Goal: Check status: Check status

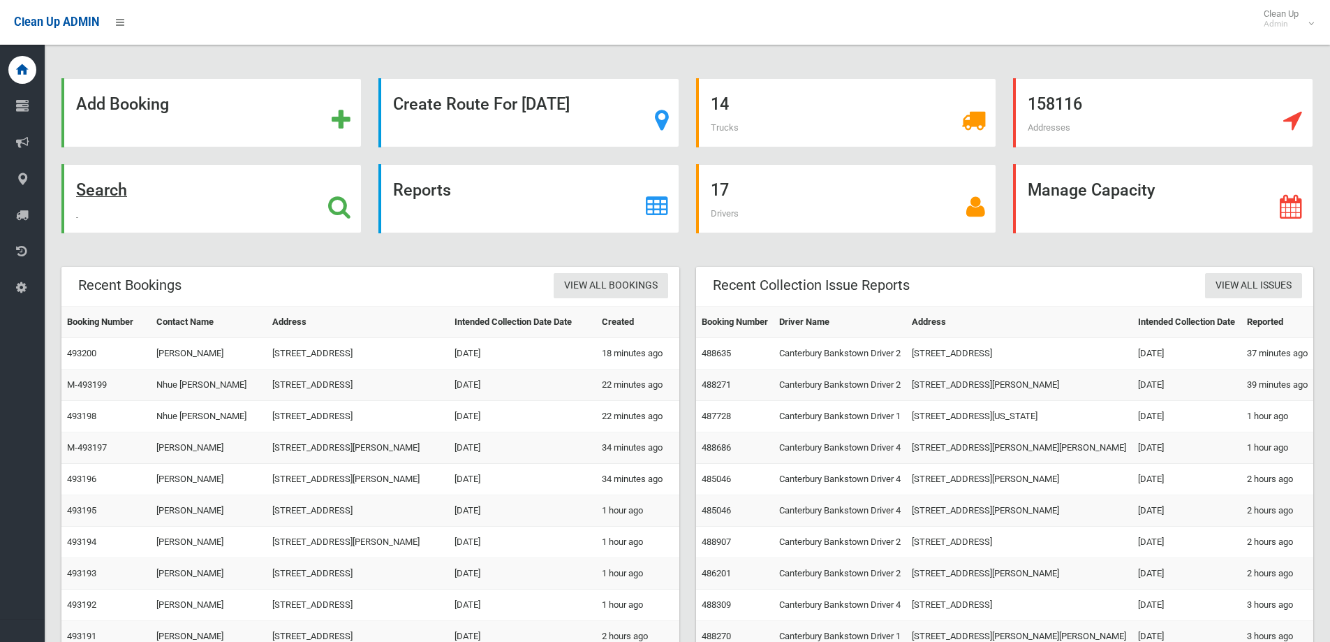
click at [197, 209] on div "Search" at bounding box center [211, 198] width 300 height 69
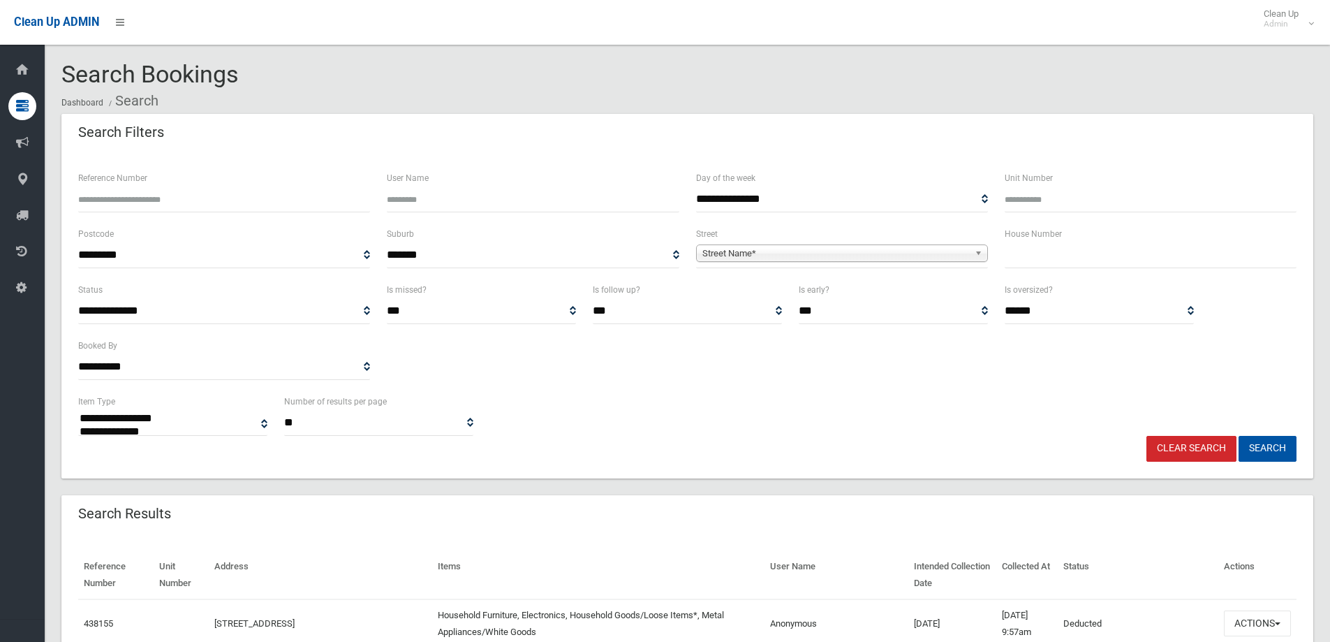
select select
click at [1010, 257] on input "text" at bounding box center [1151, 255] width 292 height 26
type input "**"
click at [883, 257] on span "Street Name*" at bounding box center [836, 253] width 267 height 17
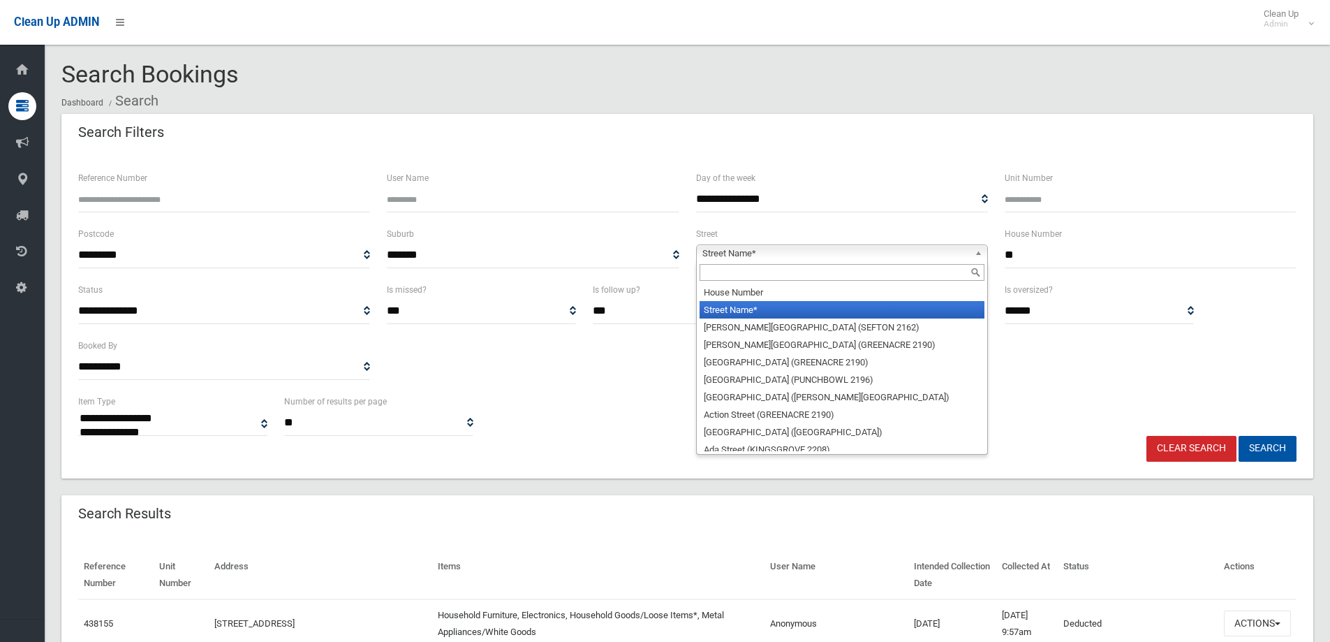
click at [883, 265] on input "text" at bounding box center [842, 272] width 285 height 17
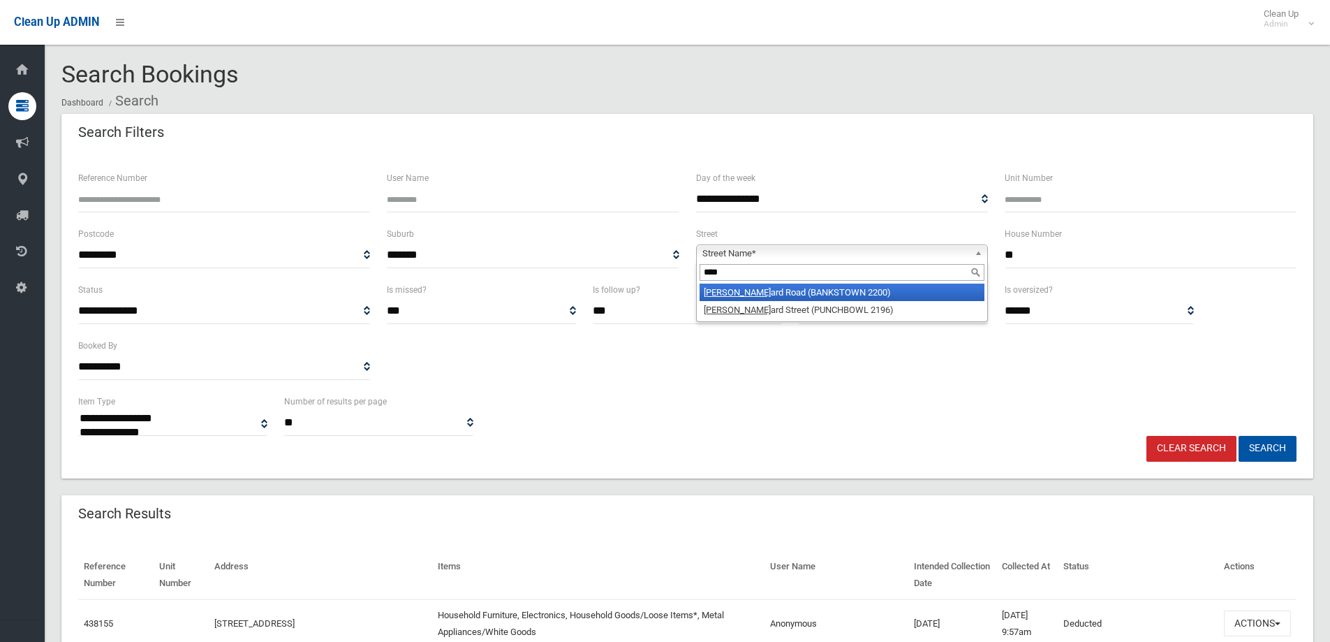
type input "****"
click at [888, 294] on li "Rick ard Road (BANKSTOWN 2200)" at bounding box center [842, 292] width 285 height 17
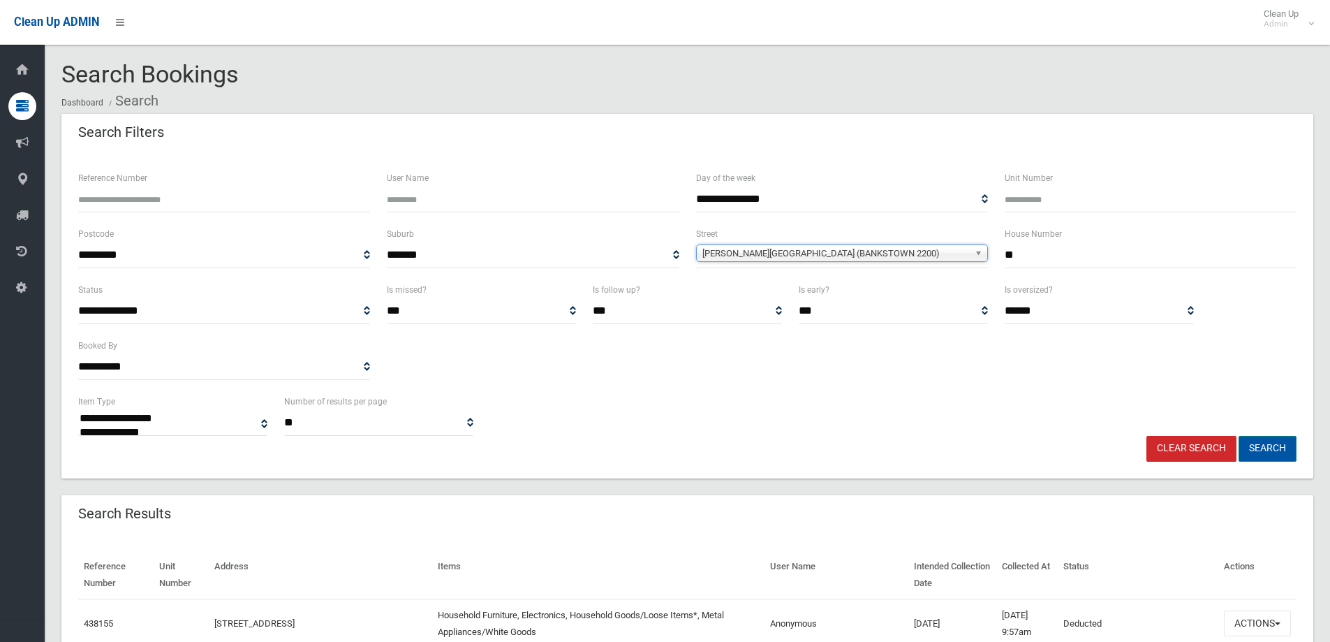
click at [1283, 442] on button "Search" at bounding box center [1268, 449] width 58 height 26
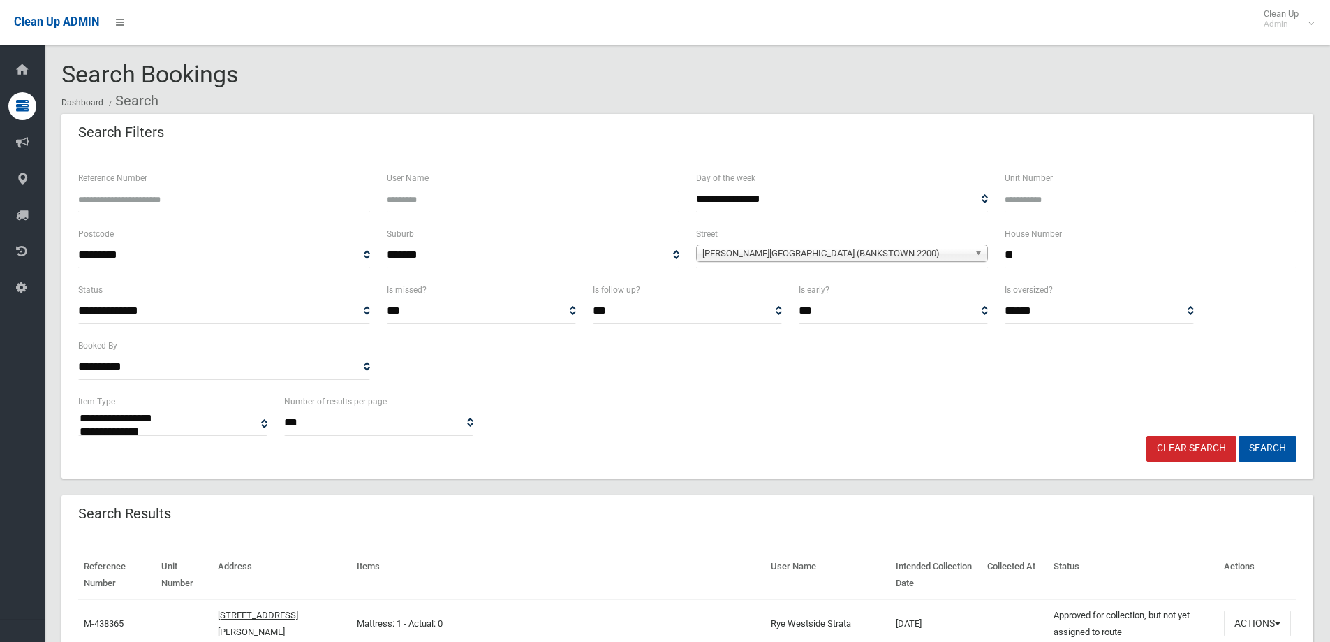
select select
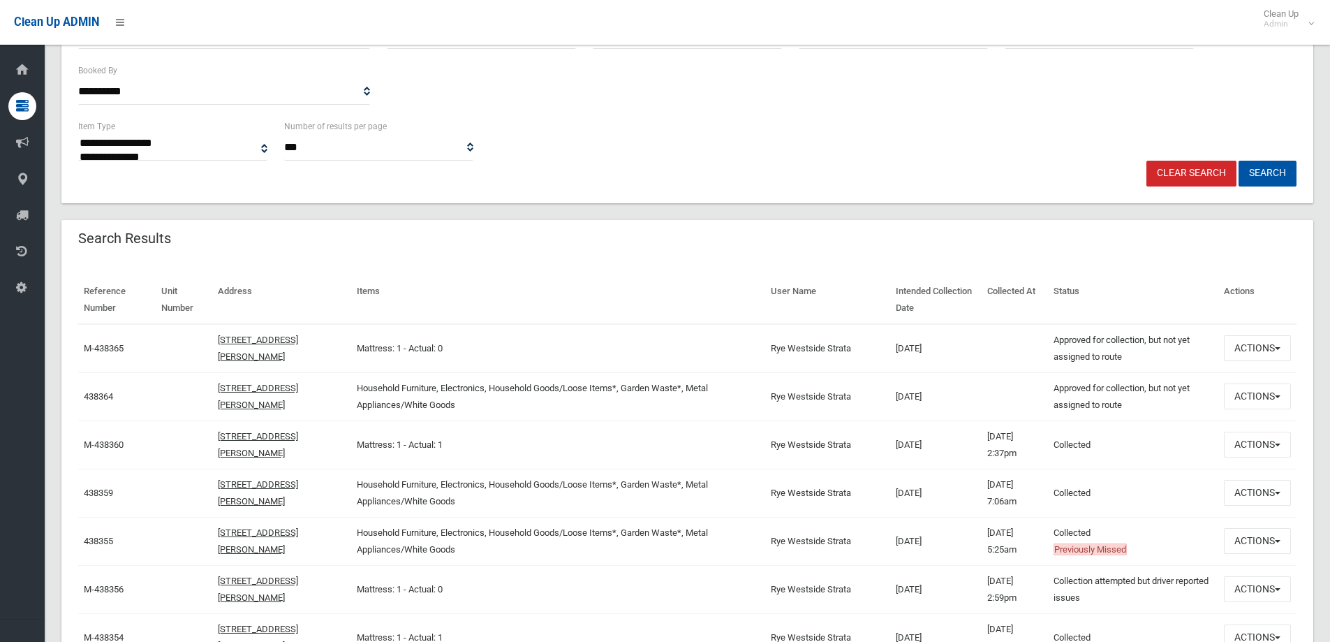
scroll to position [349, 0]
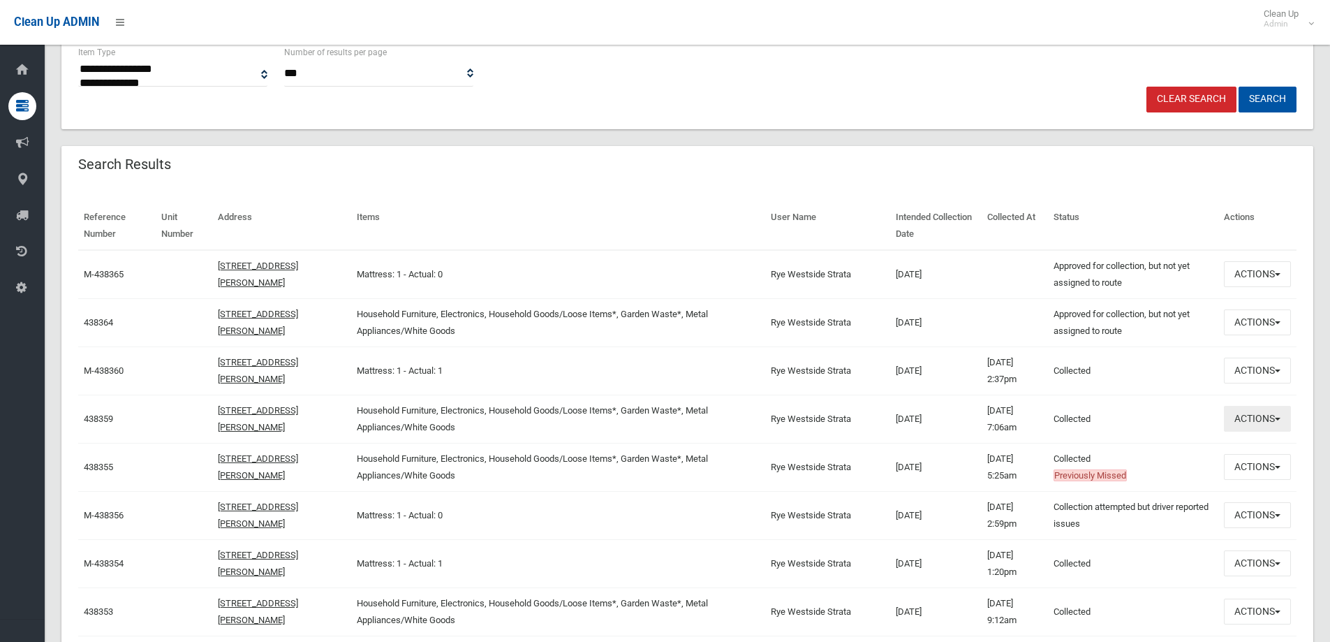
click at [1270, 431] on button "Actions" at bounding box center [1257, 419] width 67 height 26
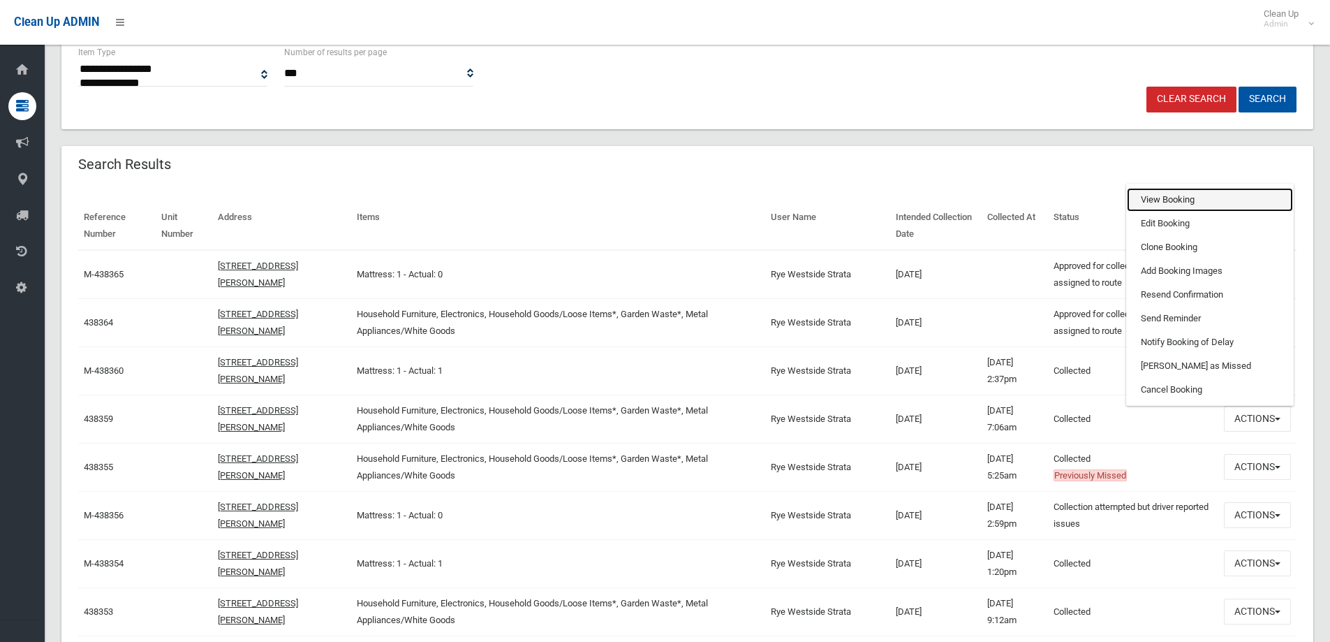
click at [1194, 197] on link "View Booking" at bounding box center [1210, 200] width 166 height 24
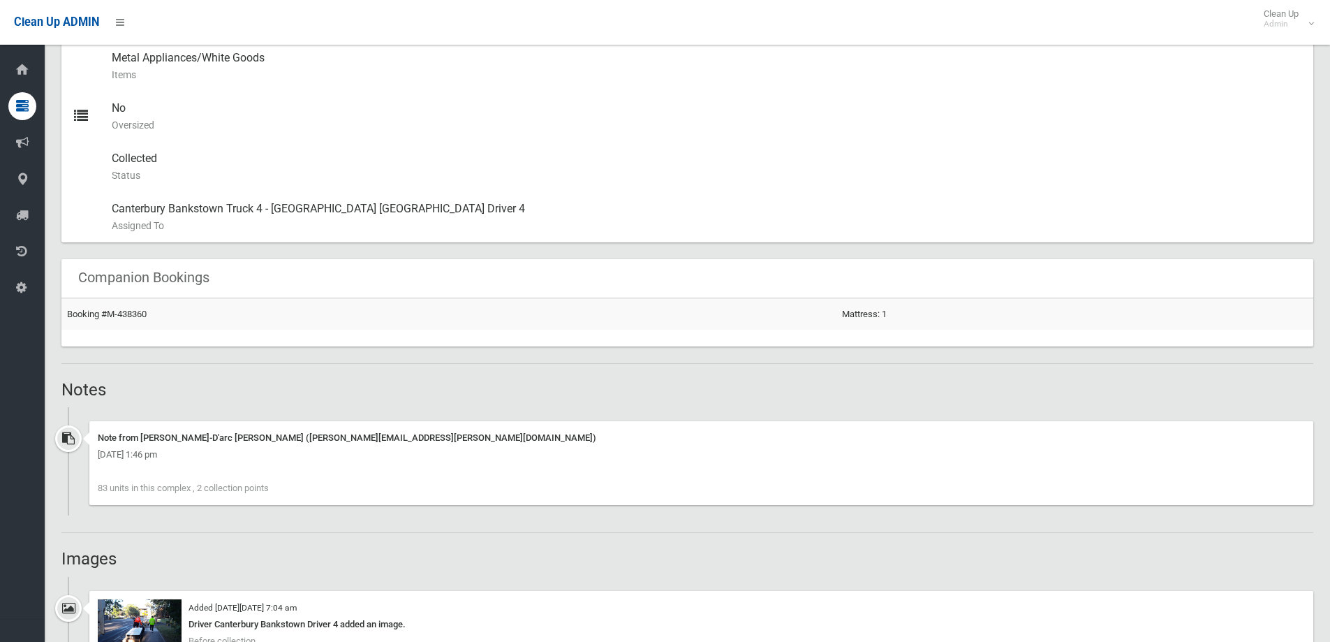
scroll to position [978, 0]
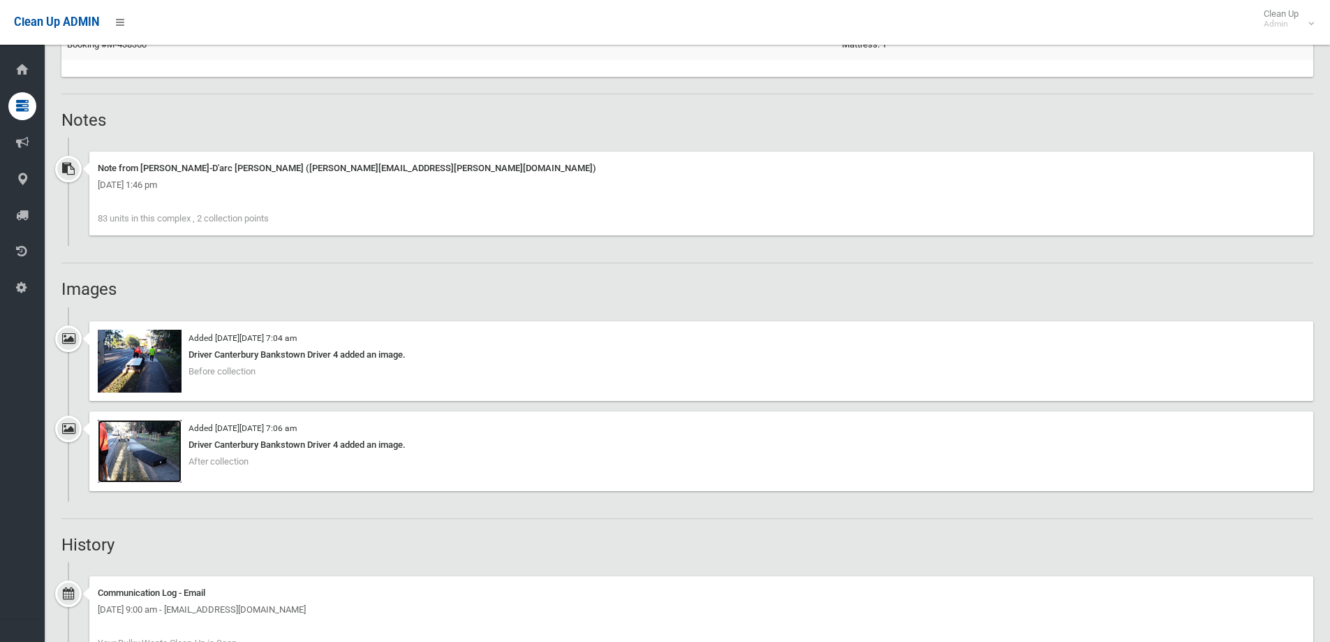
click at [172, 437] on img at bounding box center [140, 451] width 84 height 63
click at [168, 375] on img at bounding box center [140, 361] width 84 height 63
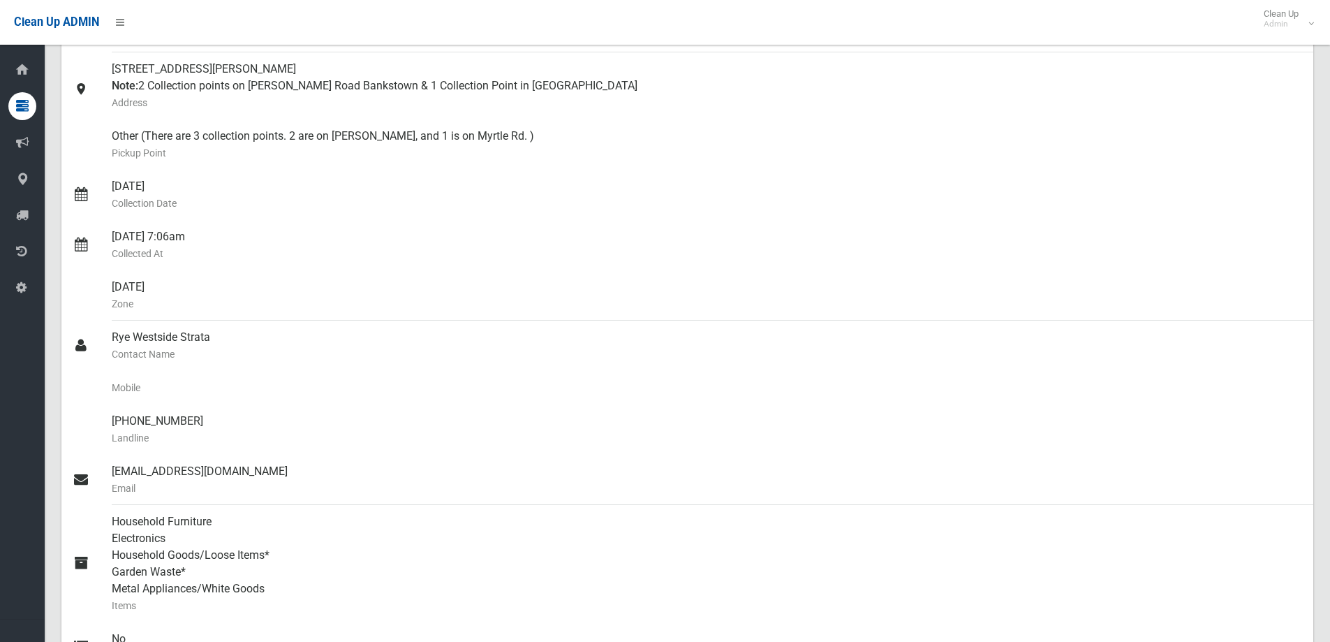
scroll to position [0, 0]
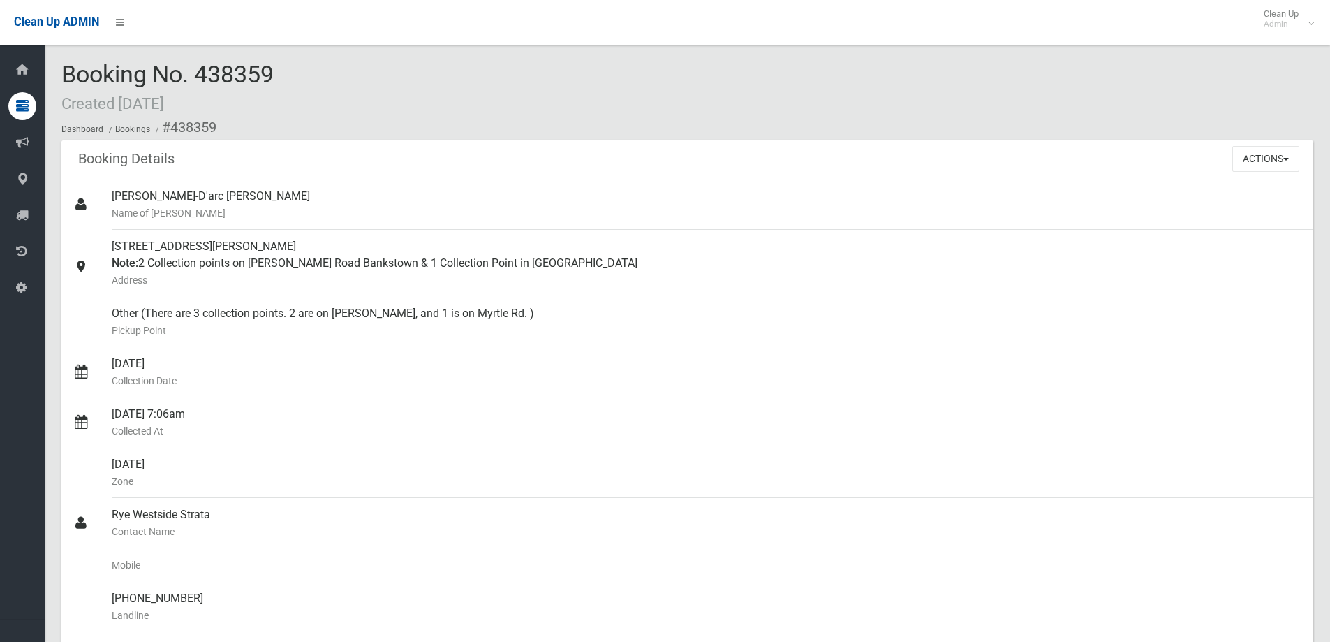
drag, startPoint x: 192, startPoint y: 74, endPoint x: 323, endPoint y: 76, distance: 131.3
click at [323, 76] on div "Booking No. 438359 Created 14/01/2025 Dashboard Bookings #438359" at bounding box center [687, 100] width 1252 height 79
click at [234, 138] on ol "Dashboard Bookings #438359" at bounding box center [687, 128] width 1252 height 26
drag, startPoint x: 237, startPoint y: 81, endPoint x: 298, endPoint y: 79, distance: 61.5
click at [298, 79] on div "Booking No. 438359 Created 14/01/2025 Dashboard Bookings #438359" at bounding box center [687, 100] width 1252 height 79
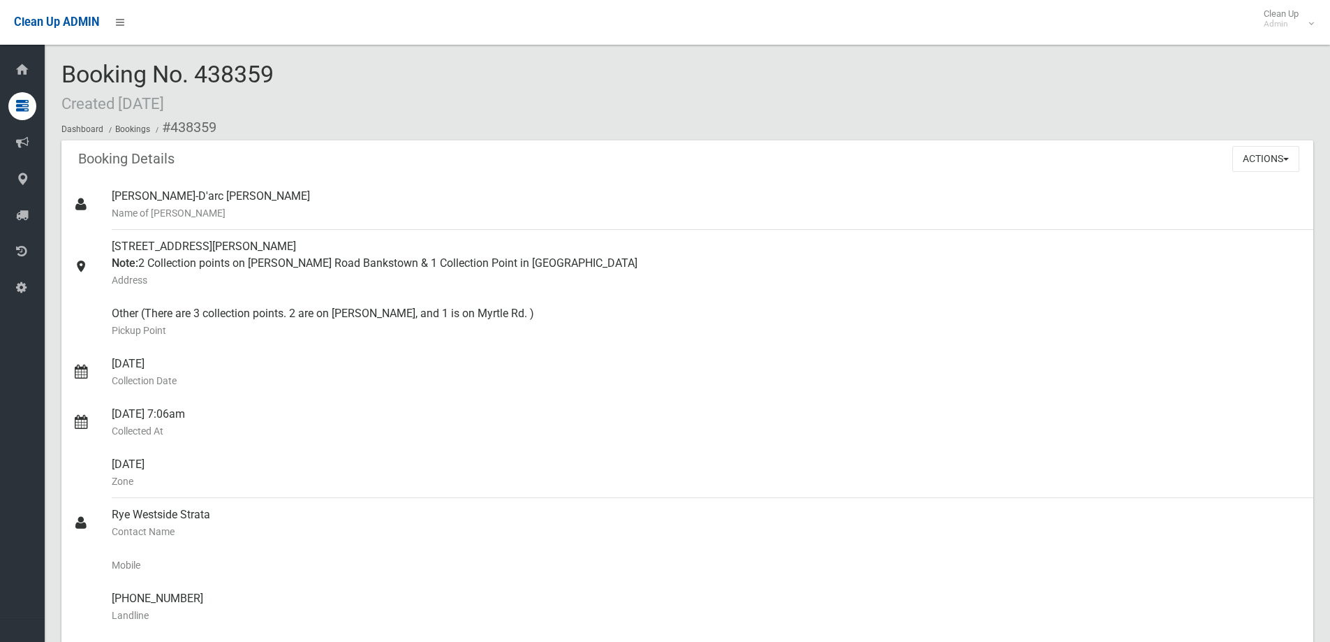
click at [256, 147] on div "Booking Details Actions View Booking Edit Booking Clone Booking Add Booking Ima…" at bounding box center [687, 159] width 1252 height 39
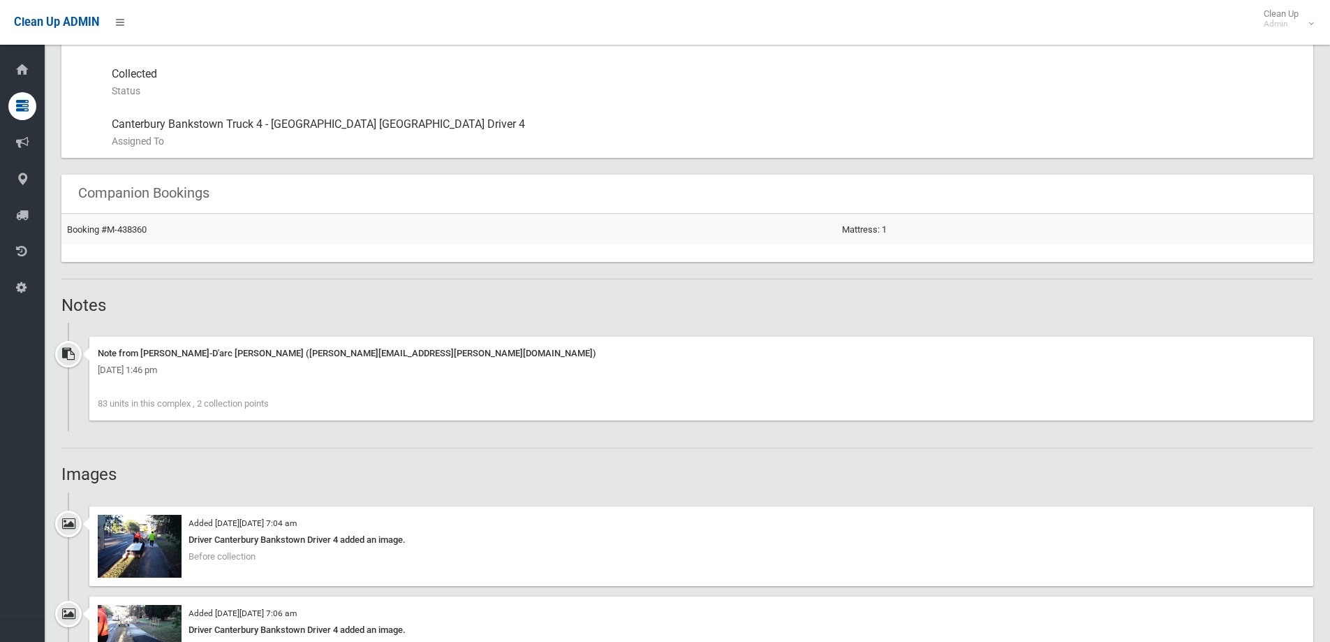
scroll to position [838, 0]
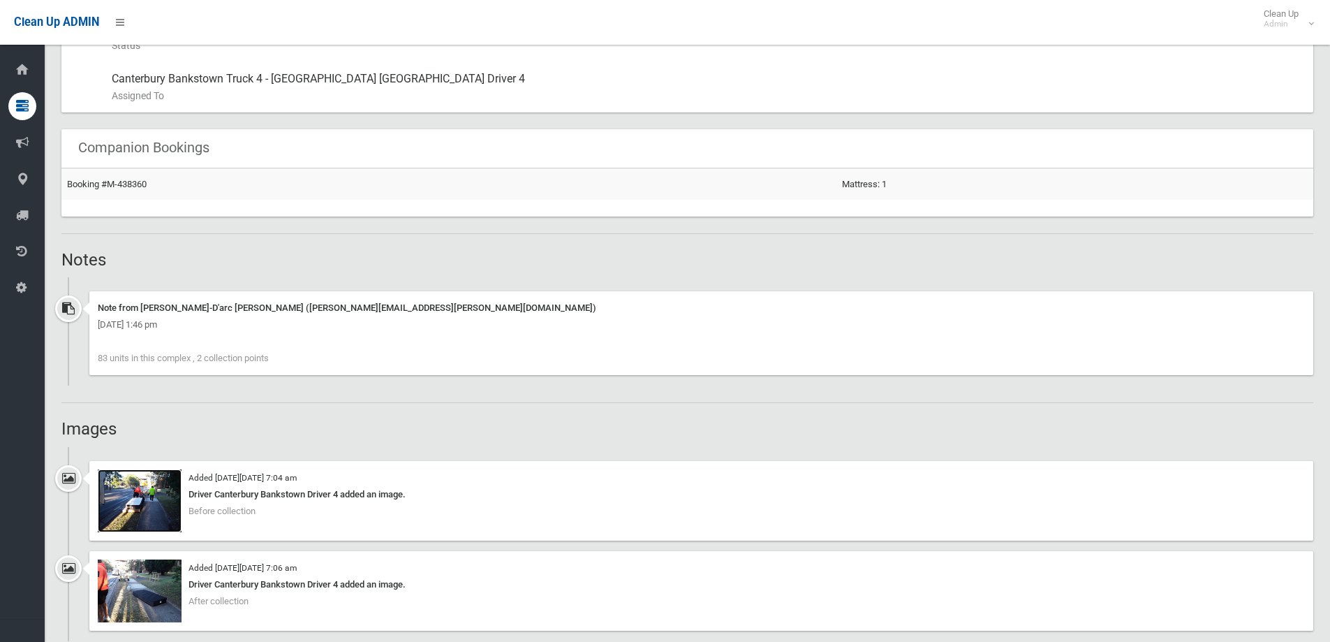
click at [172, 503] on img at bounding box center [140, 500] width 84 height 63
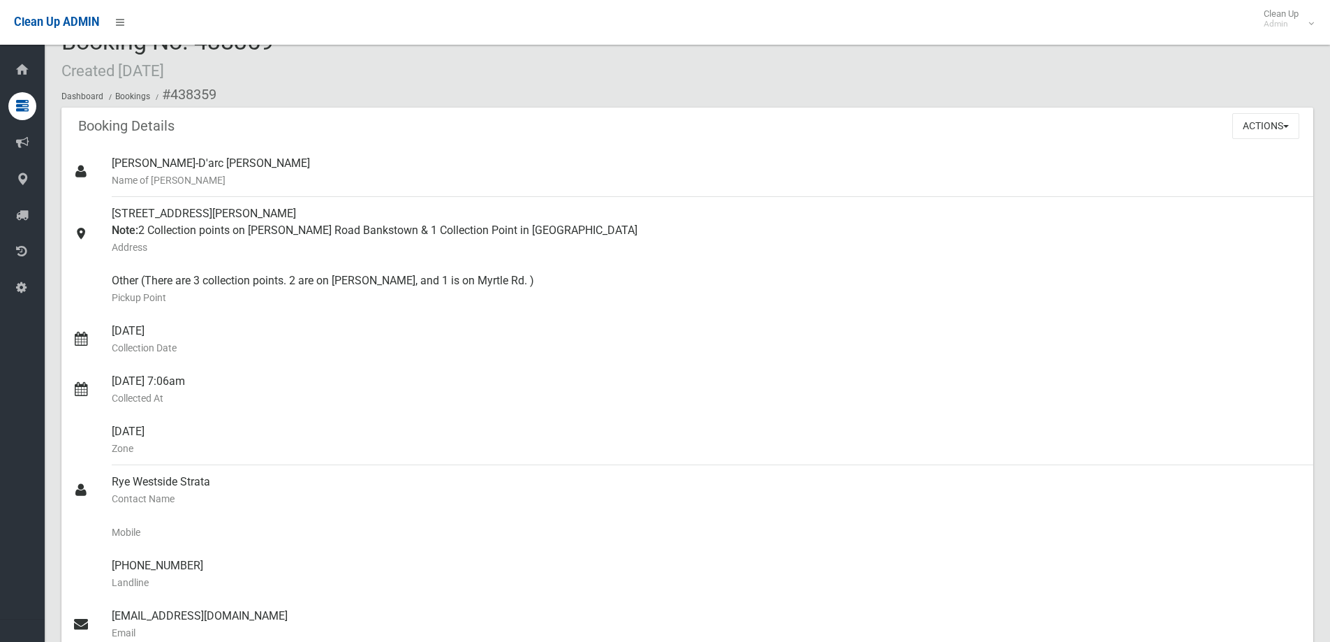
scroll to position [0, 0]
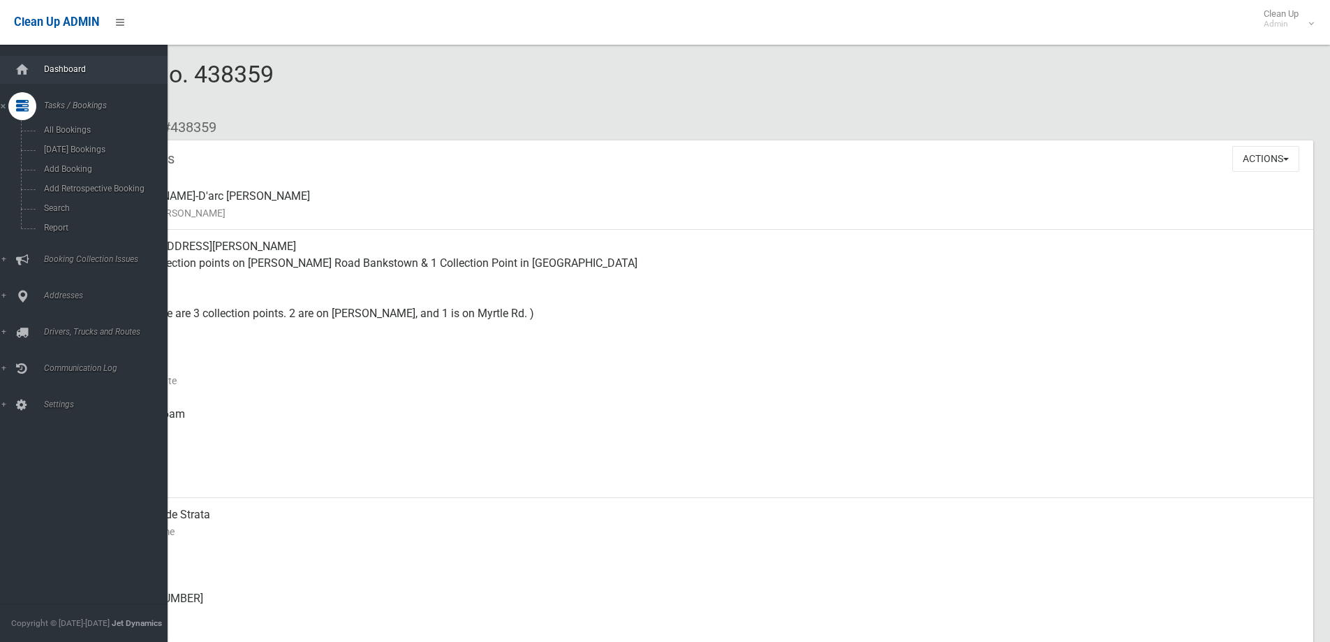
click at [71, 63] on link "Dashboard" at bounding box center [89, 70] width 178 height 28
